Goal: Transaction & Acquisition: Subscribe to service/newsletter

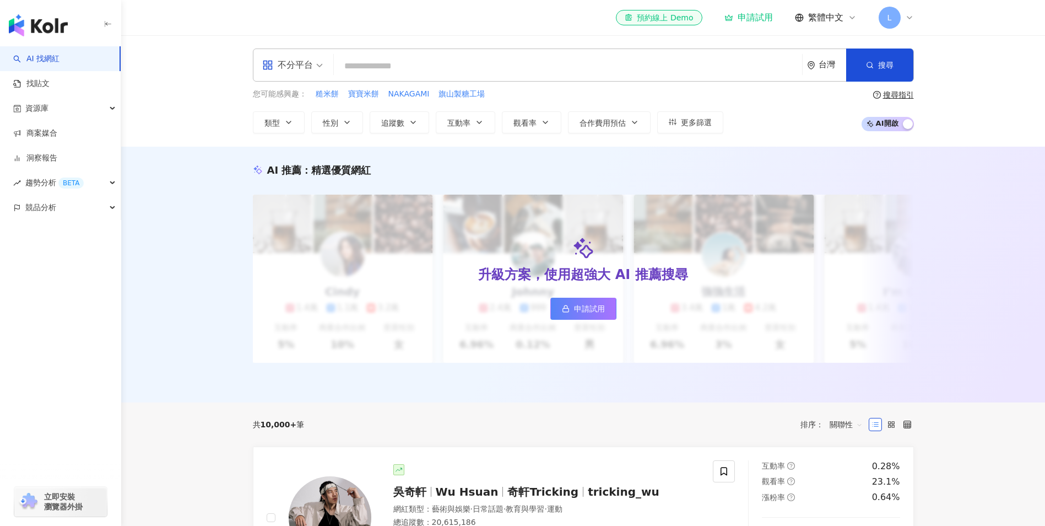
click at [892, 15] on span "L" at bounding box center [890, 18] width 22 height 22
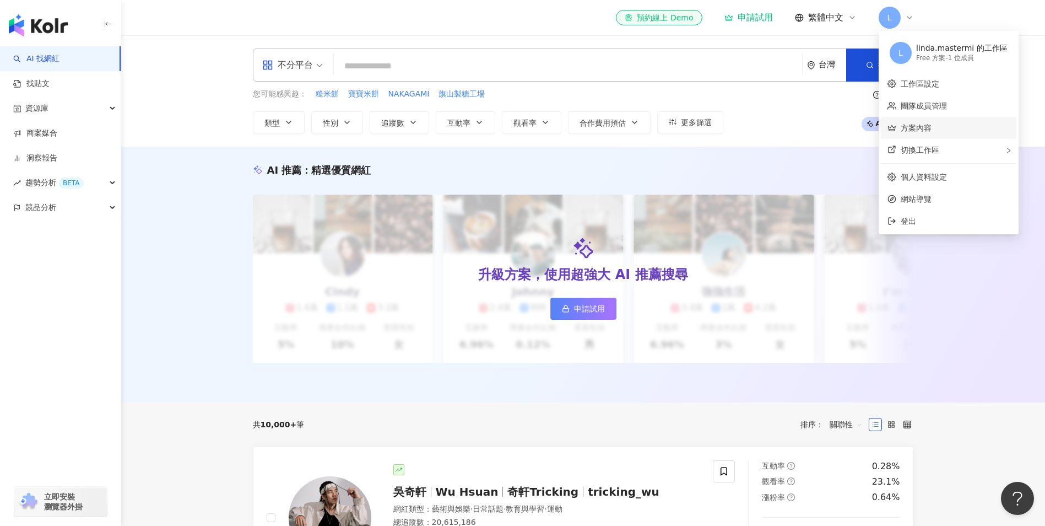
click at [918, 128] on link "方案內容" at bounding box center [916, 127] width 31 height 9
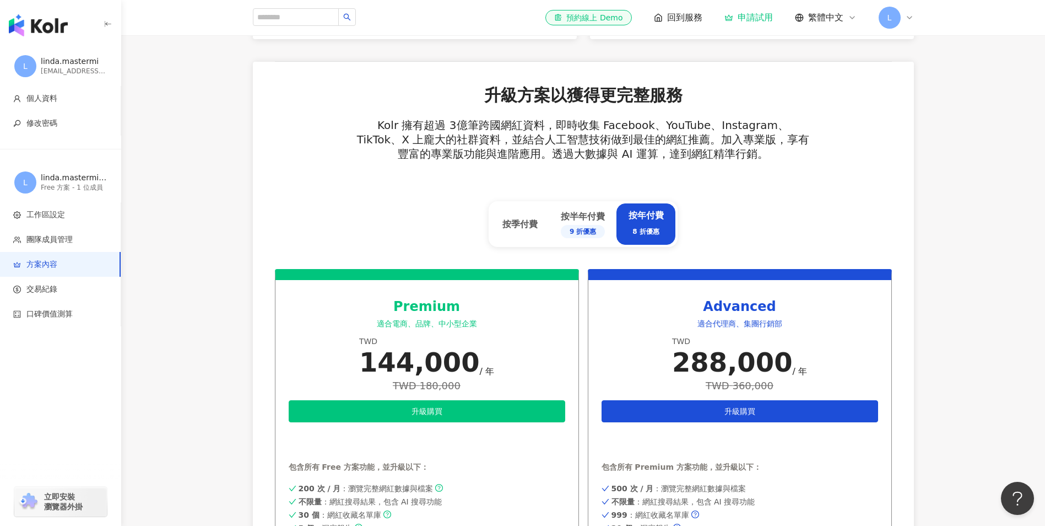
scroll to position [331, 0]
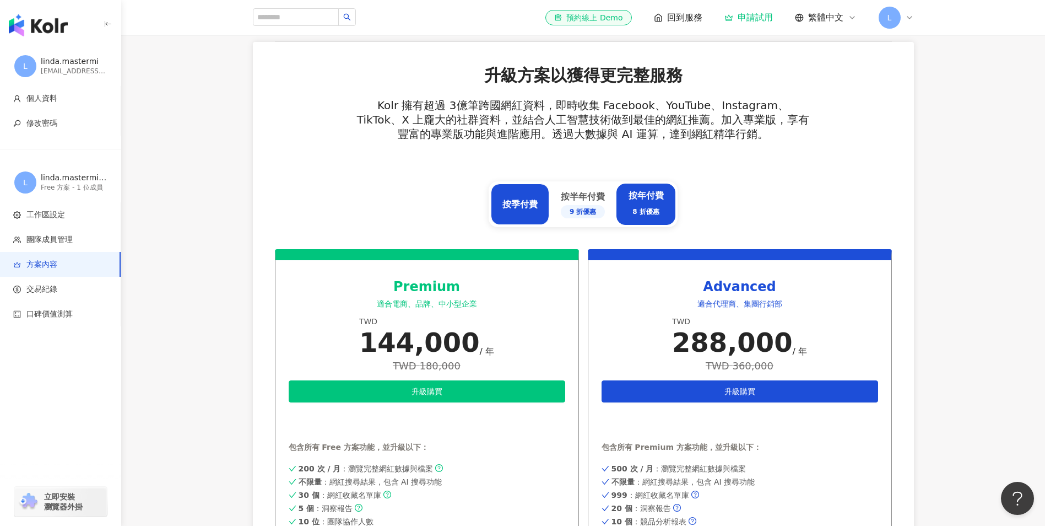
click at [535, 203] on div "按季付費" at bounding box center [519, 204] width 35 height 12
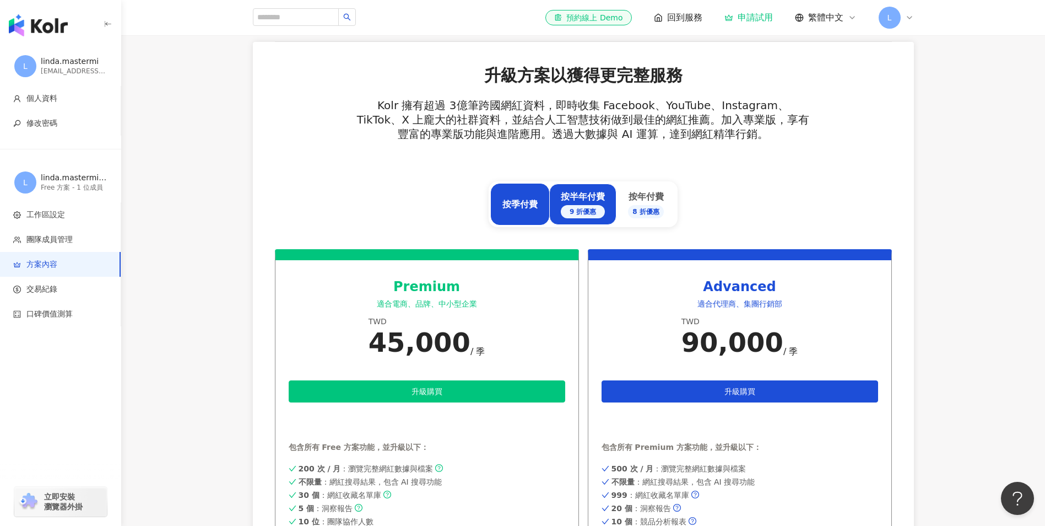
click at [579, 204] on div "按半年付費 9 折優惠" at bounding box center [583, 205] width 44 height 28
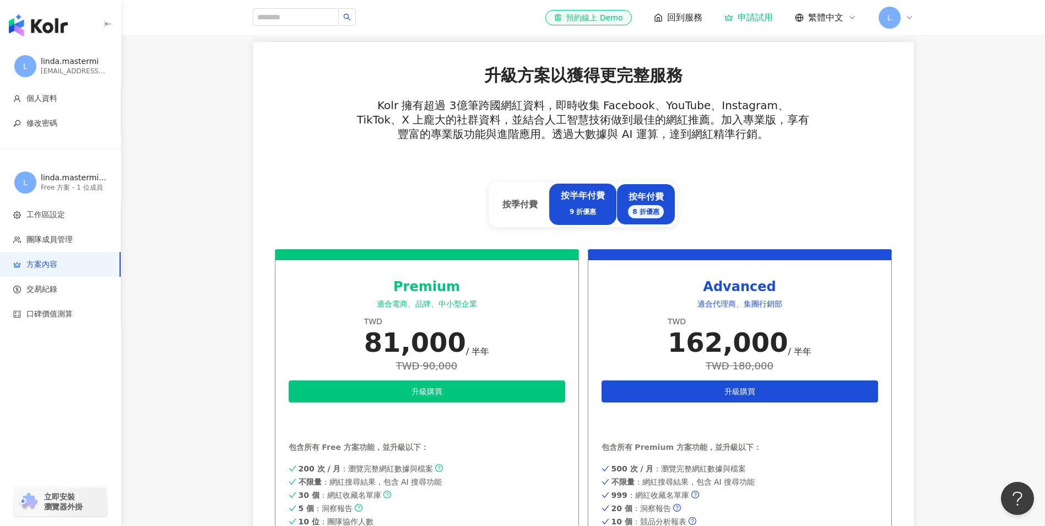
click at [623, 203] on div "按年付費 8 折優惠" at bounding box center [645, 203] width 59 height 41
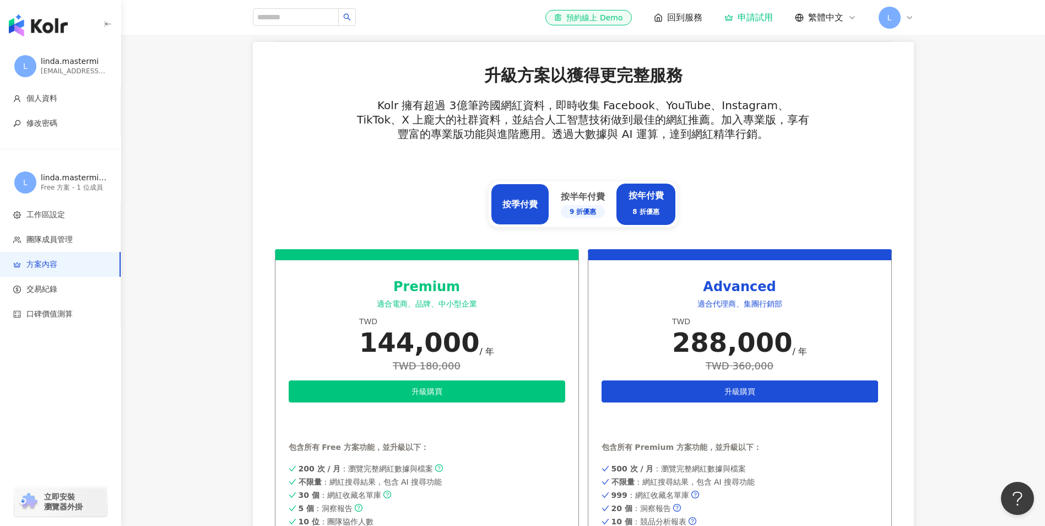
click at [531, 207] on div "按季付費" at bounding box center [519, 204] width 35 height 12
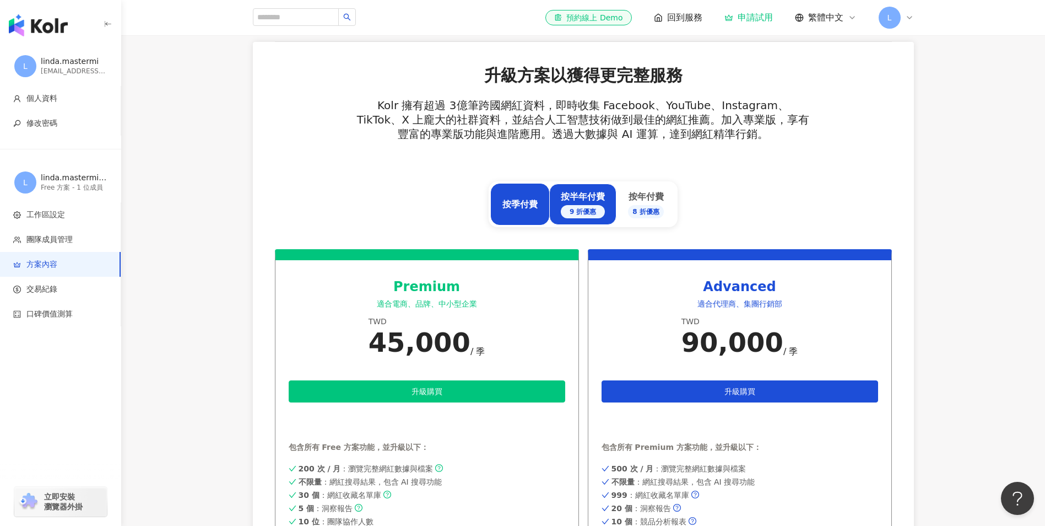
click at [571, 205] on div "9 折優惠" at bounding box center [583, 211] width 44 height 13
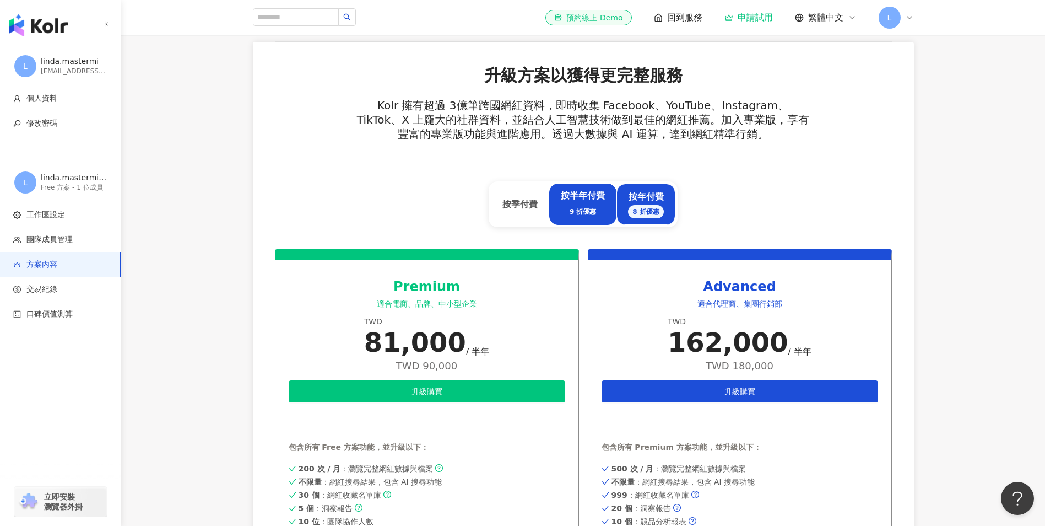
click at [635, 202] on div "按年付費 8 折優惠" at bounding box center [646, 205] width 36 height 28
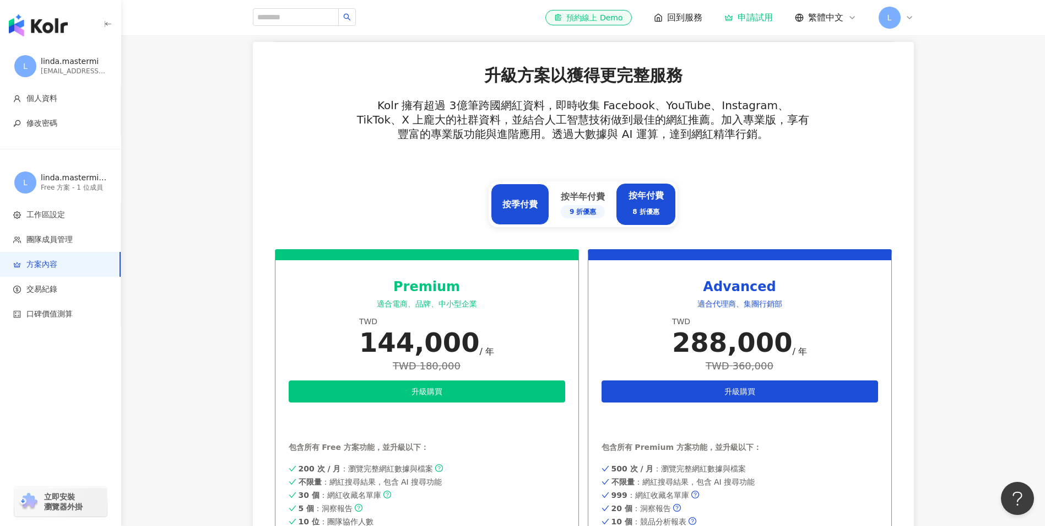
click at [497, 204] on div "按季付費" at bounding box center [520, 203] width 58 height 41
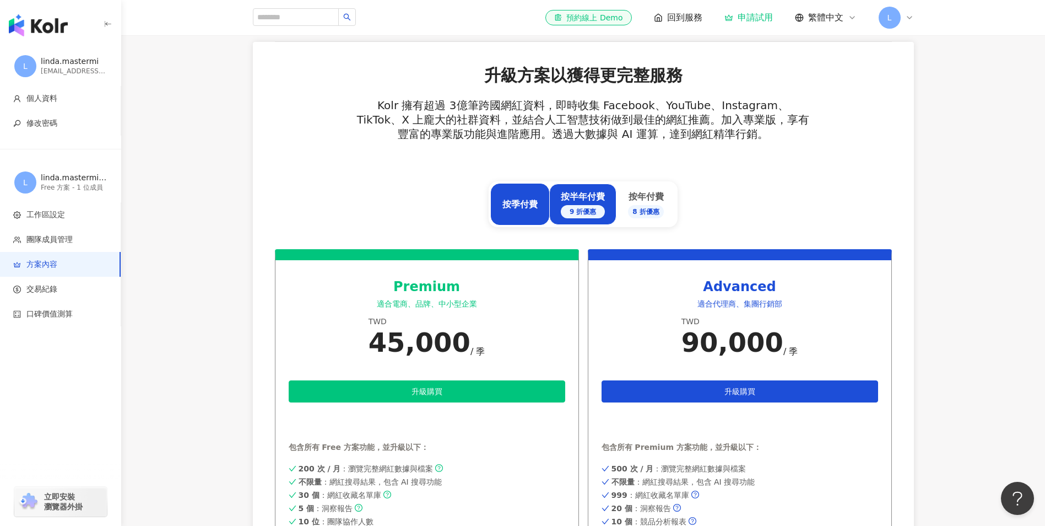
click at [596, 201] on div "按半年付費 9 折優惠" at bounding box center [583, 205] width 44 height 28
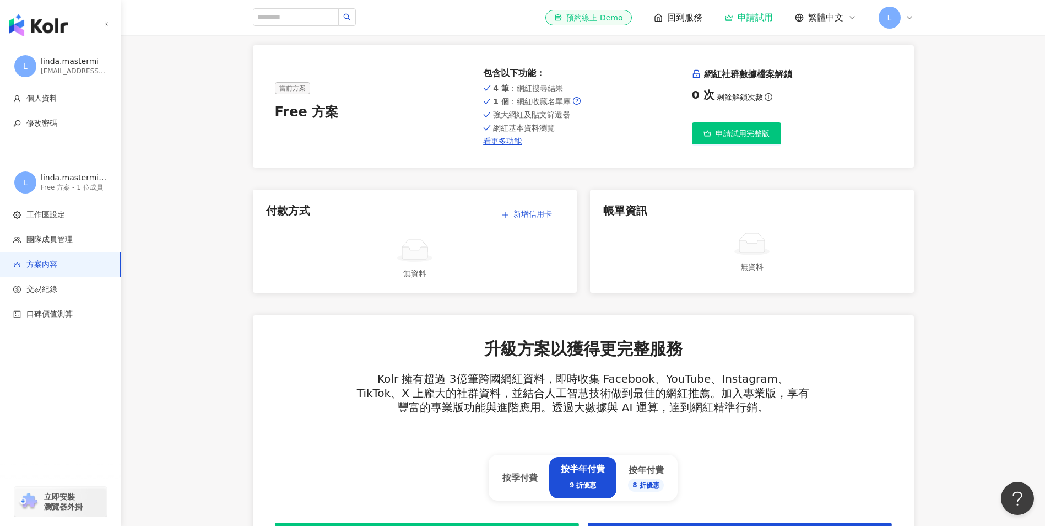
scroll to position [0, 0]
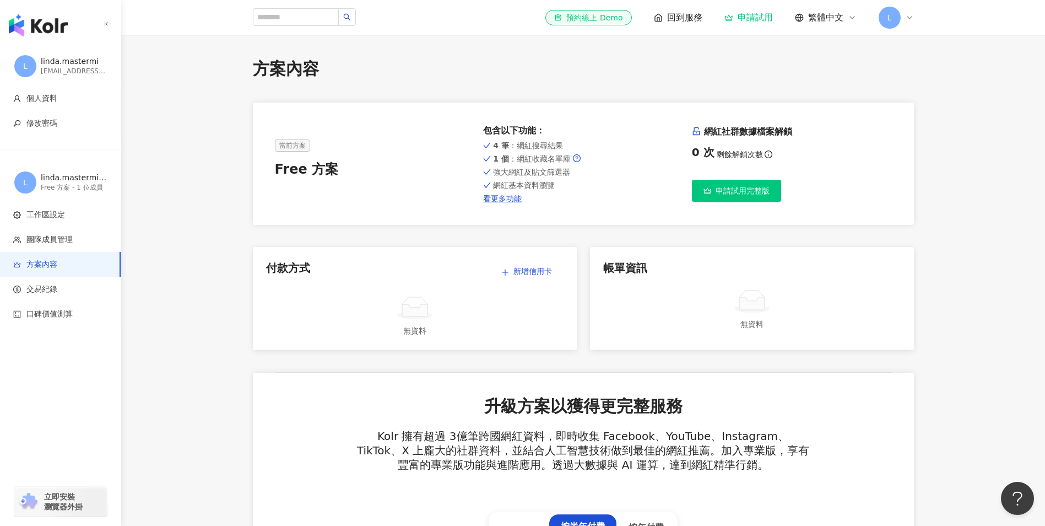
click at [886, 17] on span "L" at bounding box center [890, 18] width 22 height 22
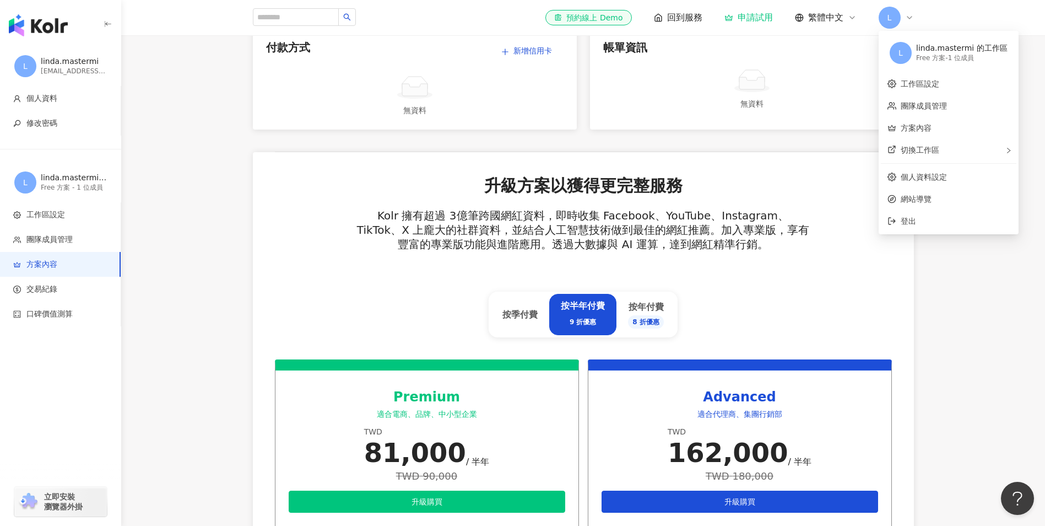
drag, startPoint x: 982, startPoint y: 341, endPoint x: 976, endPoint y: 338, distance: 6.4
click at [982, 341] on main "方案內容 當前方案 Free 方案 包含以下功能 ： 4 筆 ：網紅搜尋結果 1 個 ：網紅收藏名單庫 強大網紅及貼文篩選器 網紅基本資料瀏覽 看更多功能 網…" at bounding box center [583, 428] width 924 height 1183
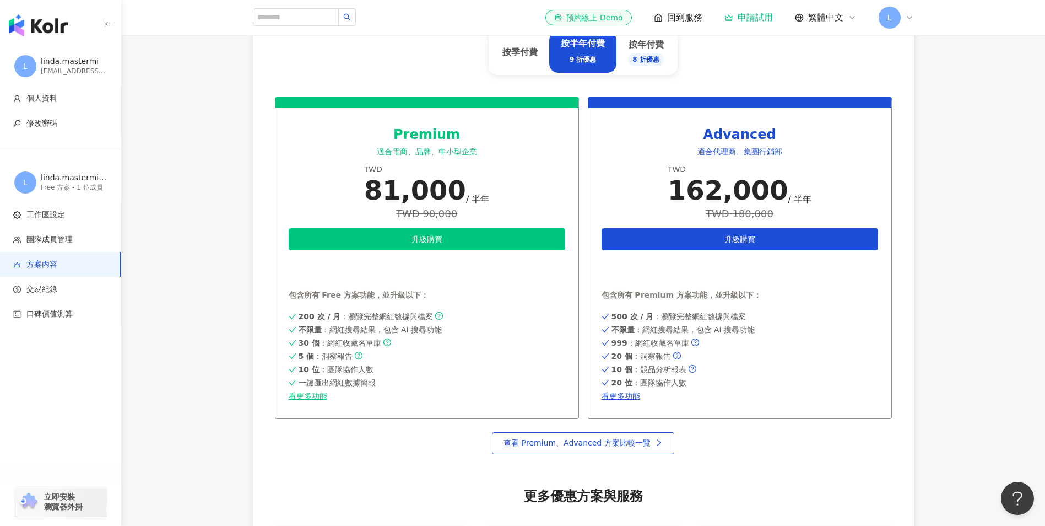
scroll to position [441, 0]
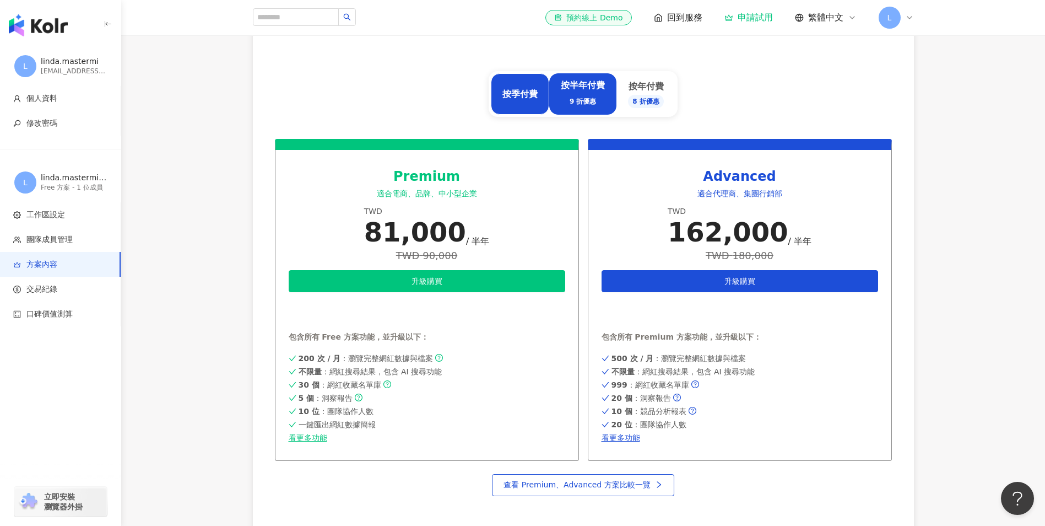
click at [520, 86] on div "按季付費" at bounding box center [520, 93] width 58 height 41
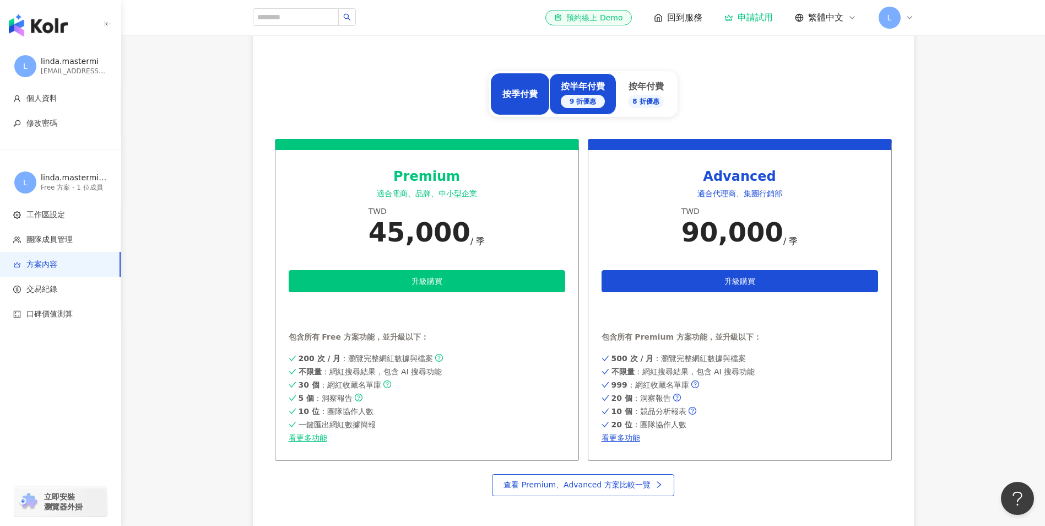
click at [578, 93] on div "按半年付費 9 折優惠" at bounding box center [583, 94] width 44 height 28
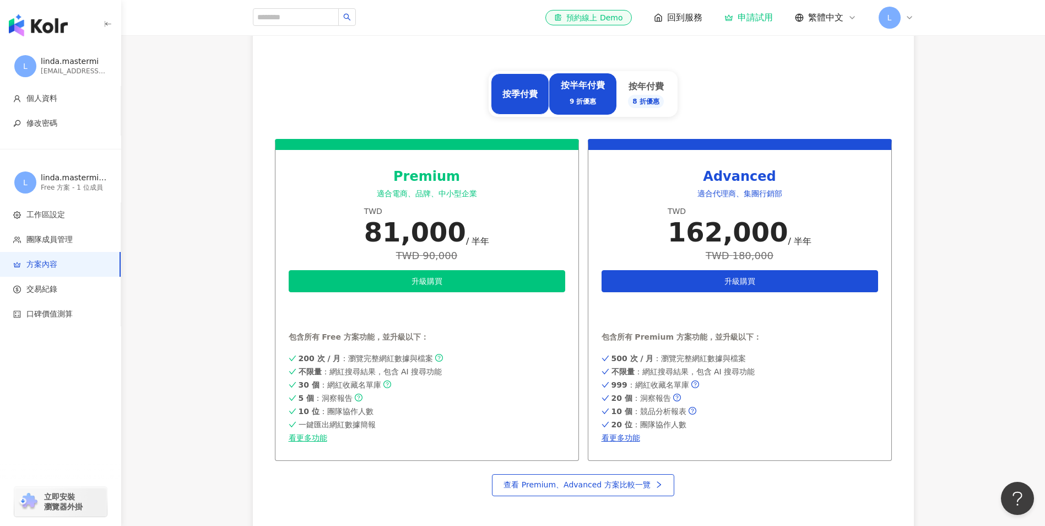
click at [508, 87] on div "按季付費" at bounding box center [520, 93] width 58 height 41
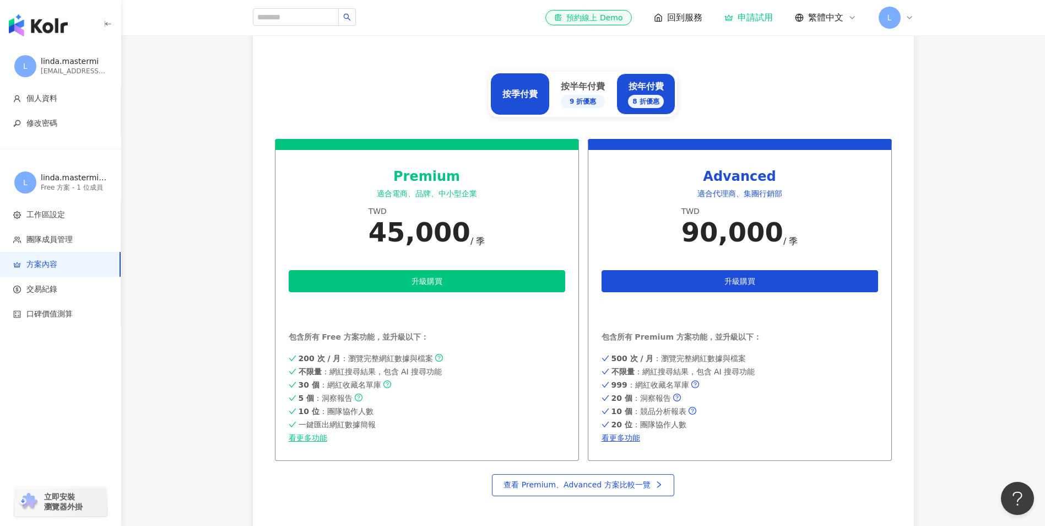
click at [646, 93] on div "按年付費 8 折優惠" at bounding box center [646, 94] width 36 height 28
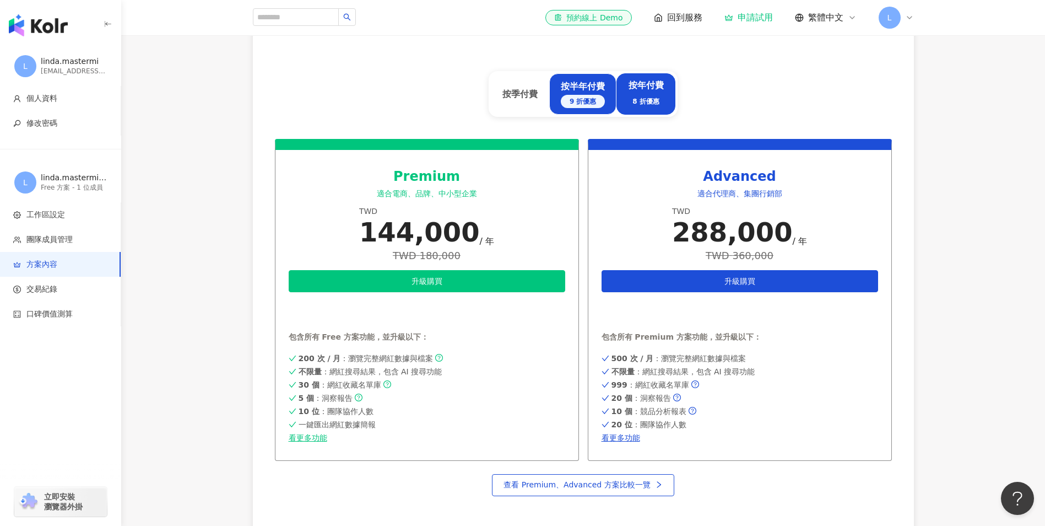
click at [569, 92] on div "按半年付費 9 折優惠" at bounding box center [583, 94] width 44 height 28
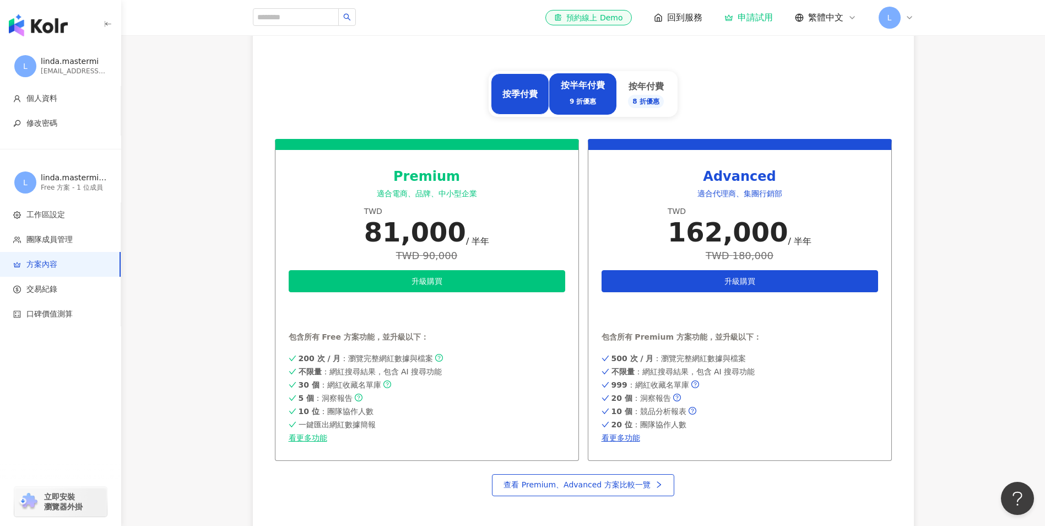
click at [523, 91] on div "按季付費" at bounding box center [519, 94] width 35 height 12
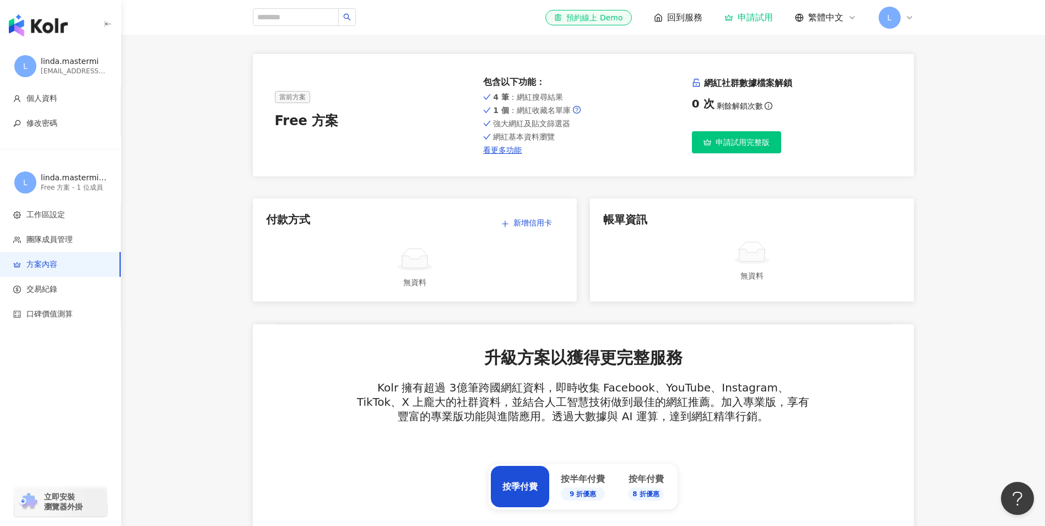
scroll to position [0, 0]
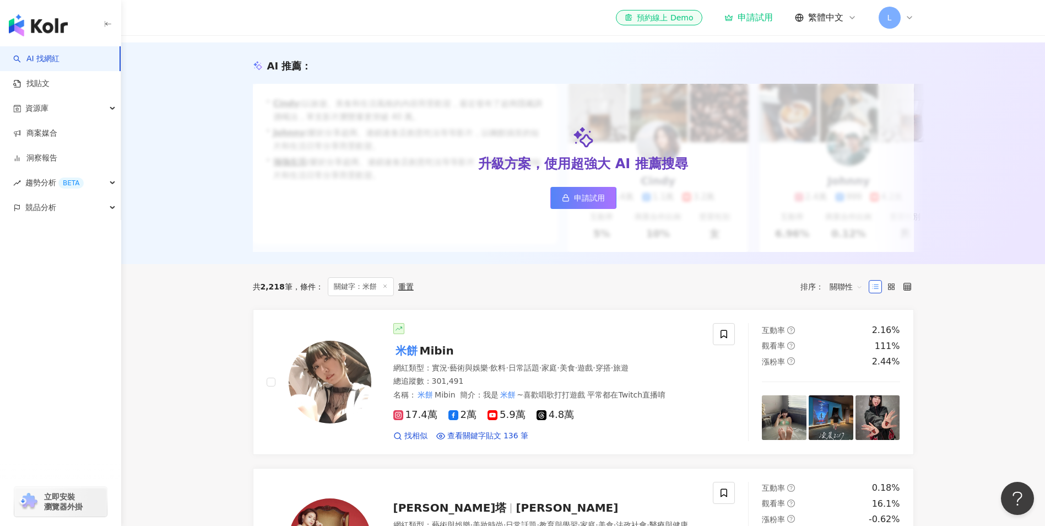
scroll to position [110, 0]
